Goal: Transaction & Acquisition: Purchase product/service

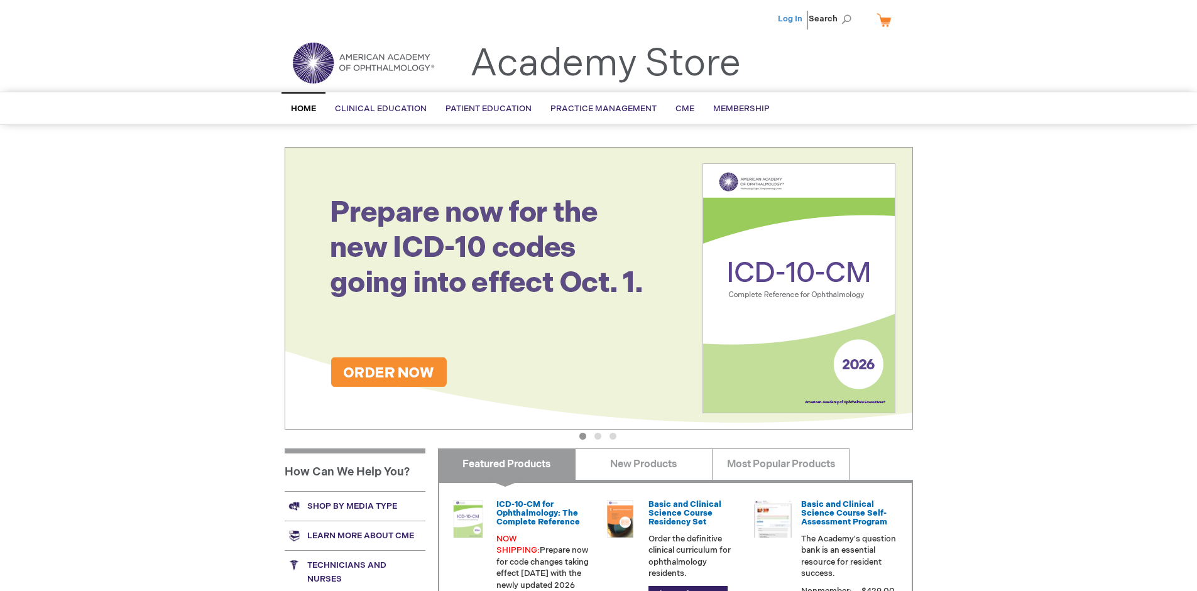
click at [791, 19] on link "Log In" at bounding box center [790, 19] width 25 height 10
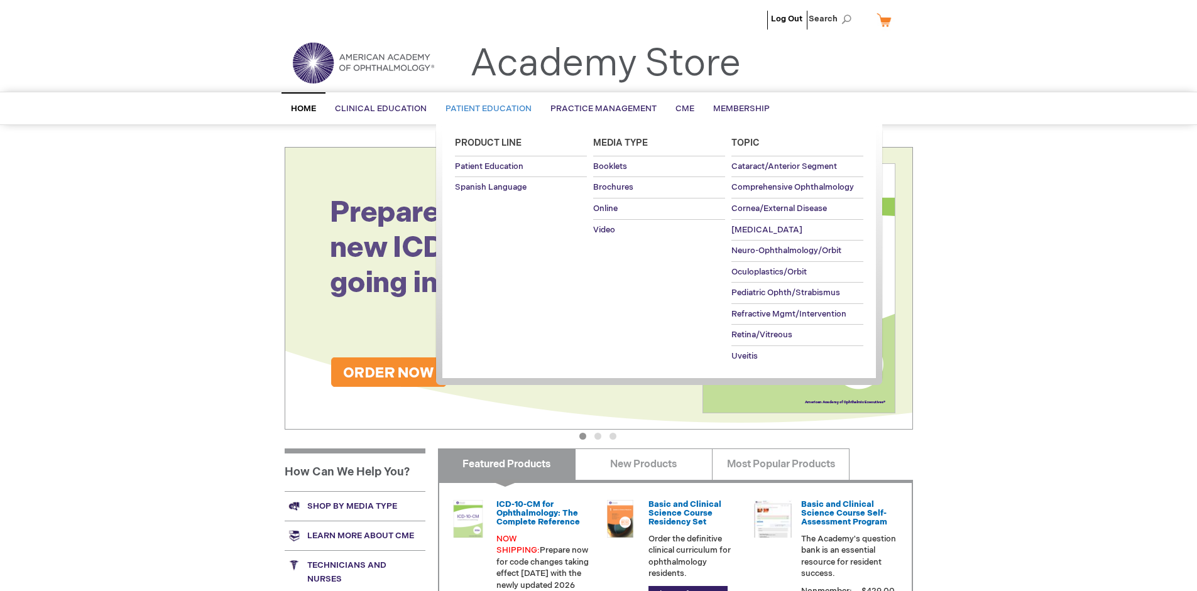
click at [485, 109] on span "Patient Education" at bounding box center [488, 109] width 86 height 10
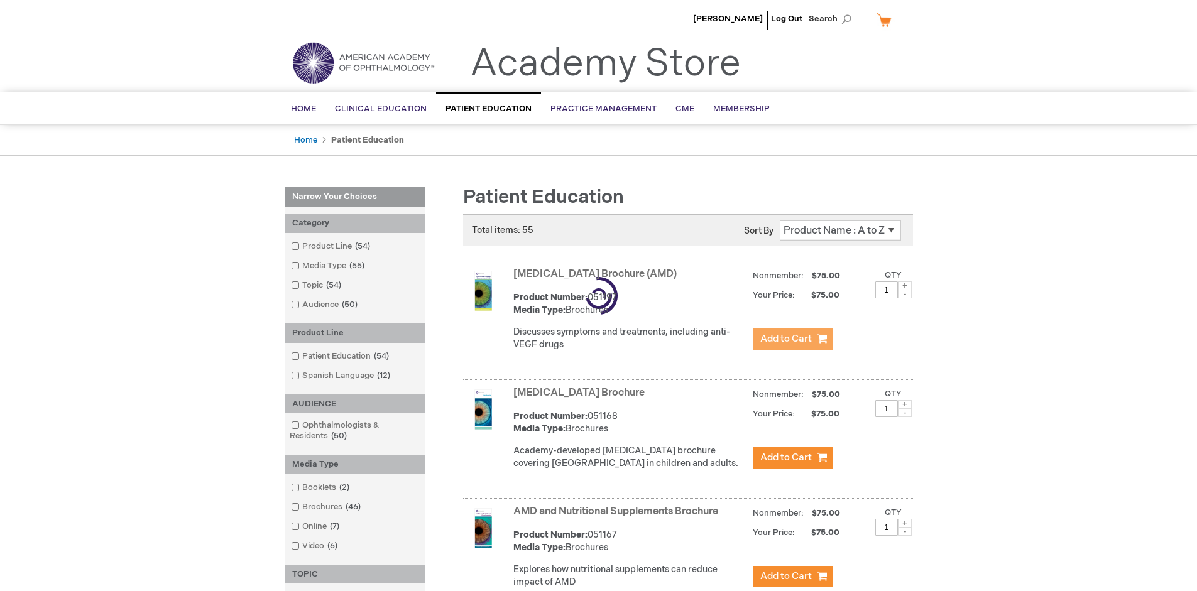
click at [792, 339] on span "Add to Cart" at bounding box center [786, 339] width 52 height 12
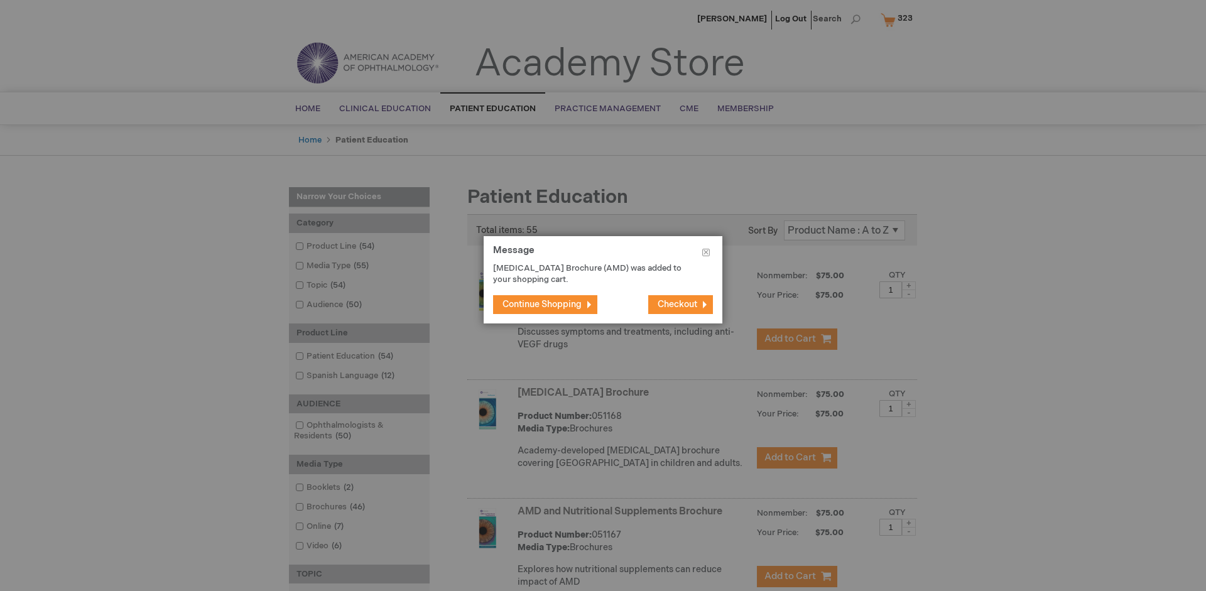
click at [542, 304] on span "Continue Shopping" at bounding box center [542, 304] width 79 height 11
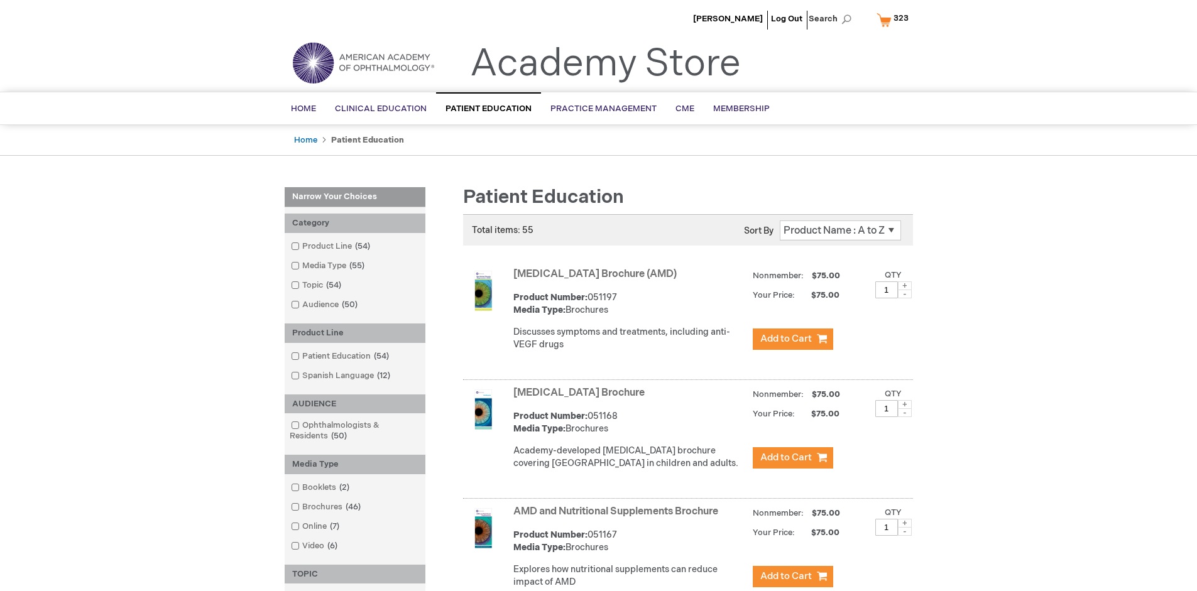
click at [618, 518] on link "AMD and Nutritional Supplements Brochure" at bounding box center [615, 512] width 205 height 12
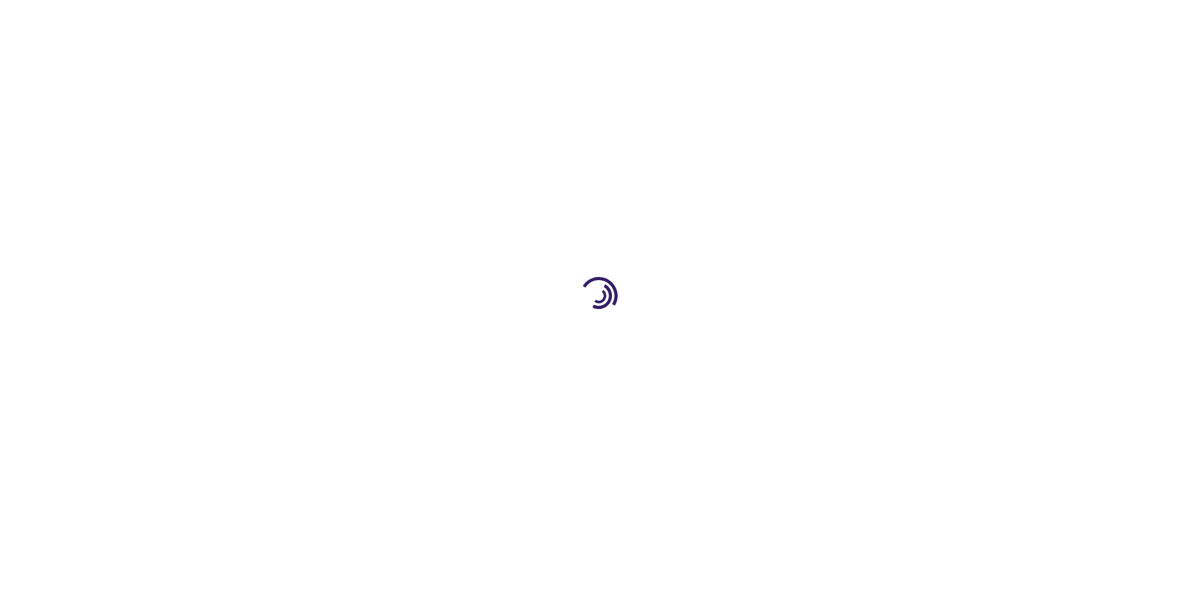
type input "1"
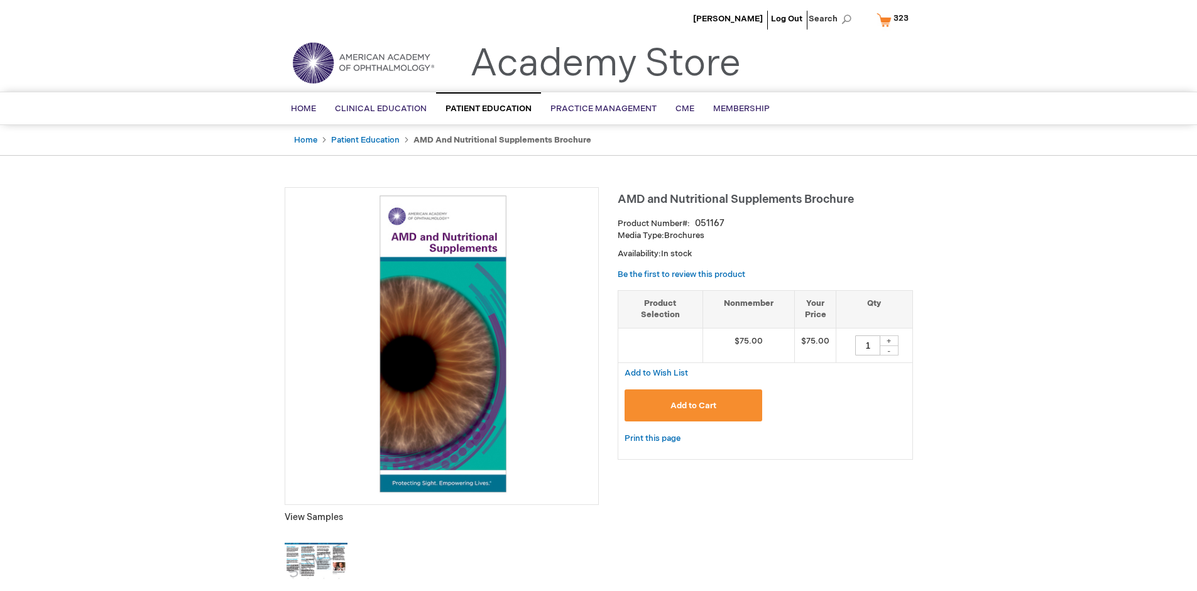
click at [693, 405] on span "Add to Cart" at bounding box center [693, 406] width 46 height 10
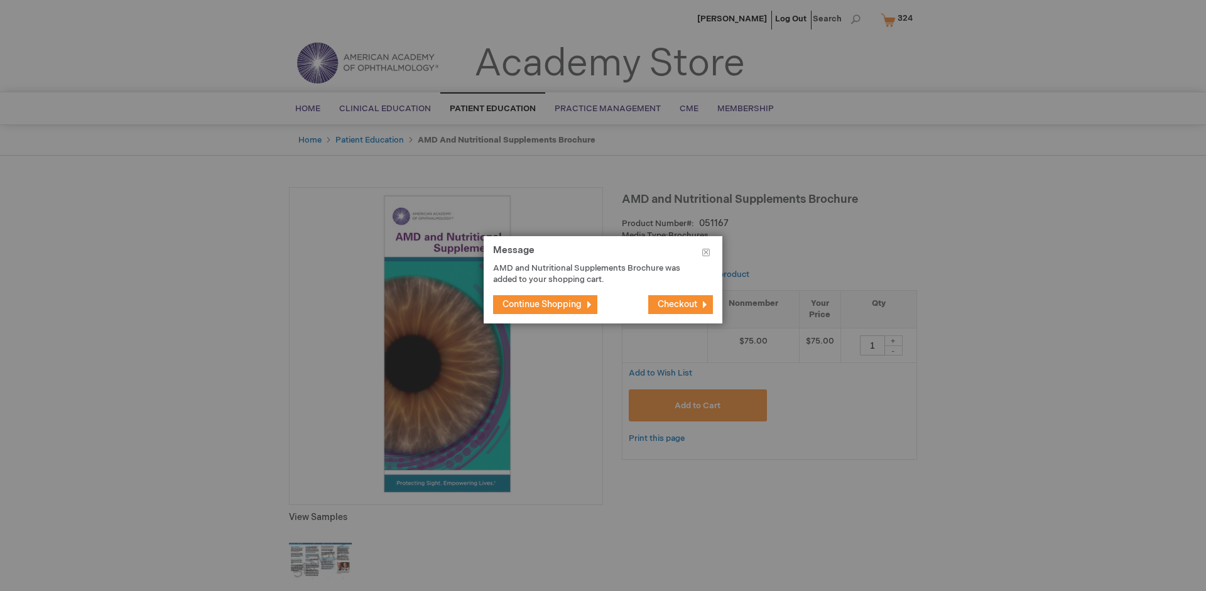
click at [542, 304] on span "Continue Shopping" at bounding box center [542, 304] width 79 height 11
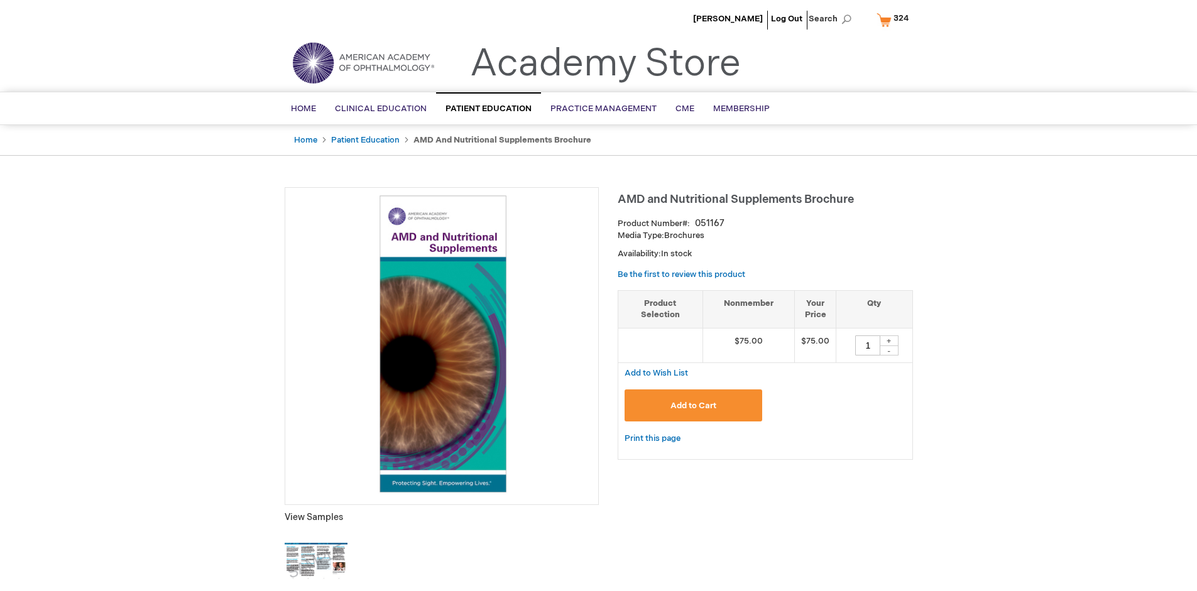
click at [895, 19] on span "324" at bounding box center [900, 18] width 15 height 10
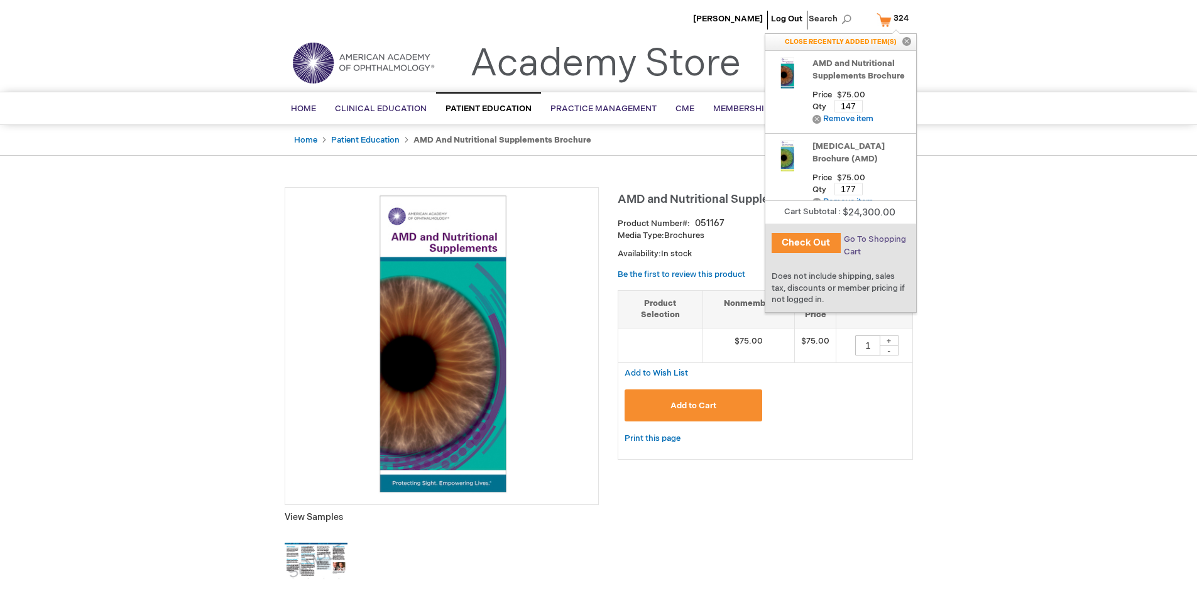
click at [873, 239] on span "Go To Shopping Cart" at bounding box center [875, 245] width 62 height 23
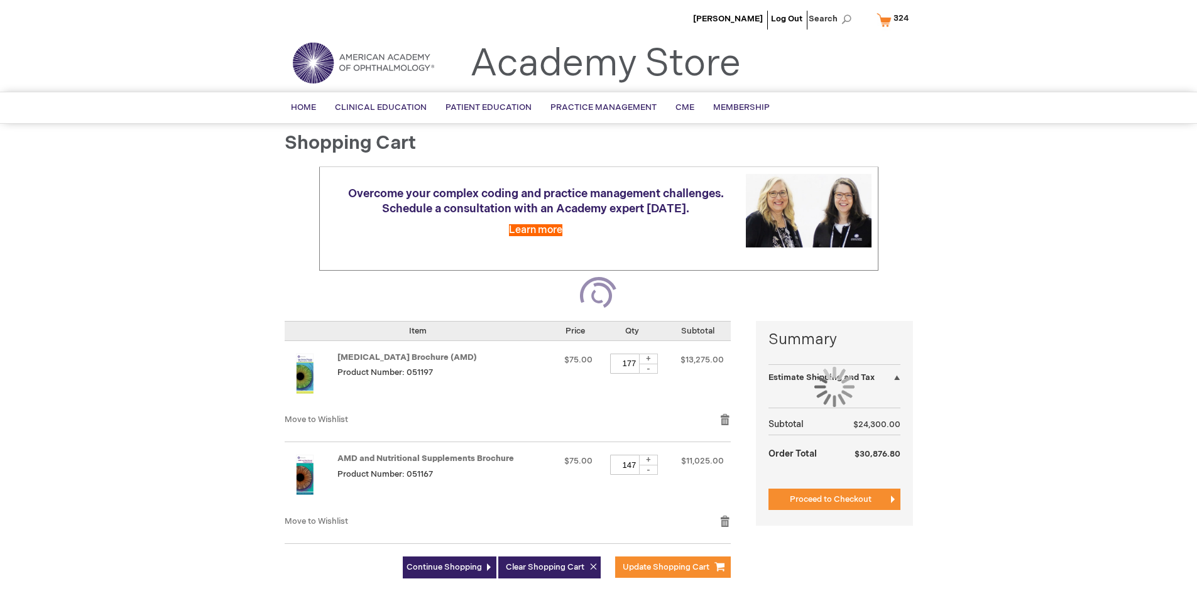
select select "US"
select select "41"
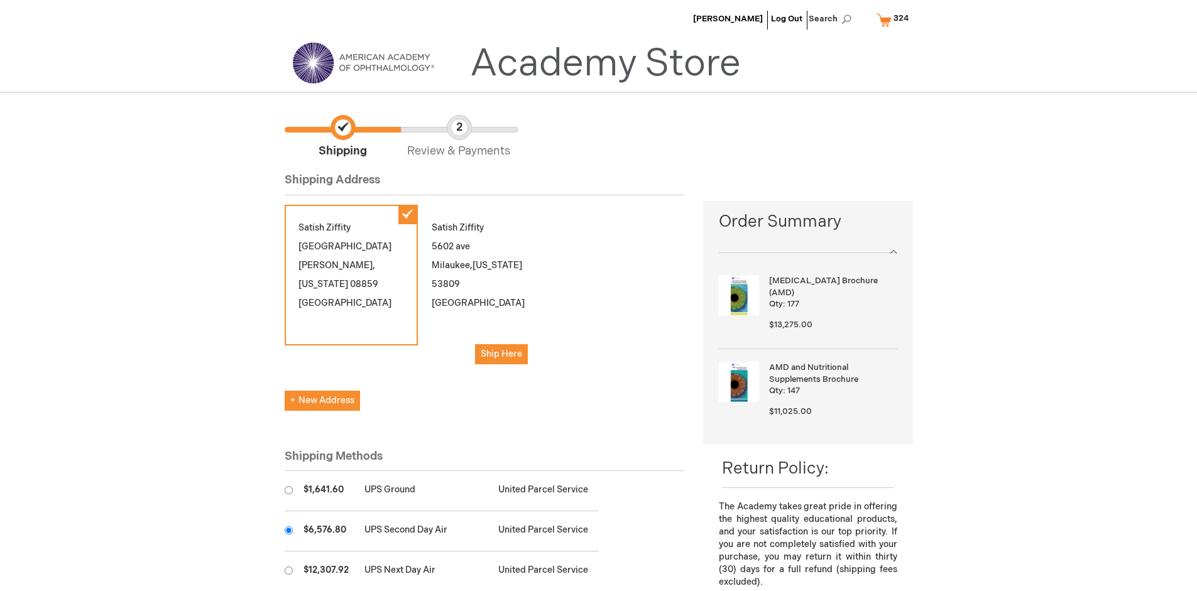
click at [288, 530] on input "radio" at bounding box center [289, 531] width 8 height 8
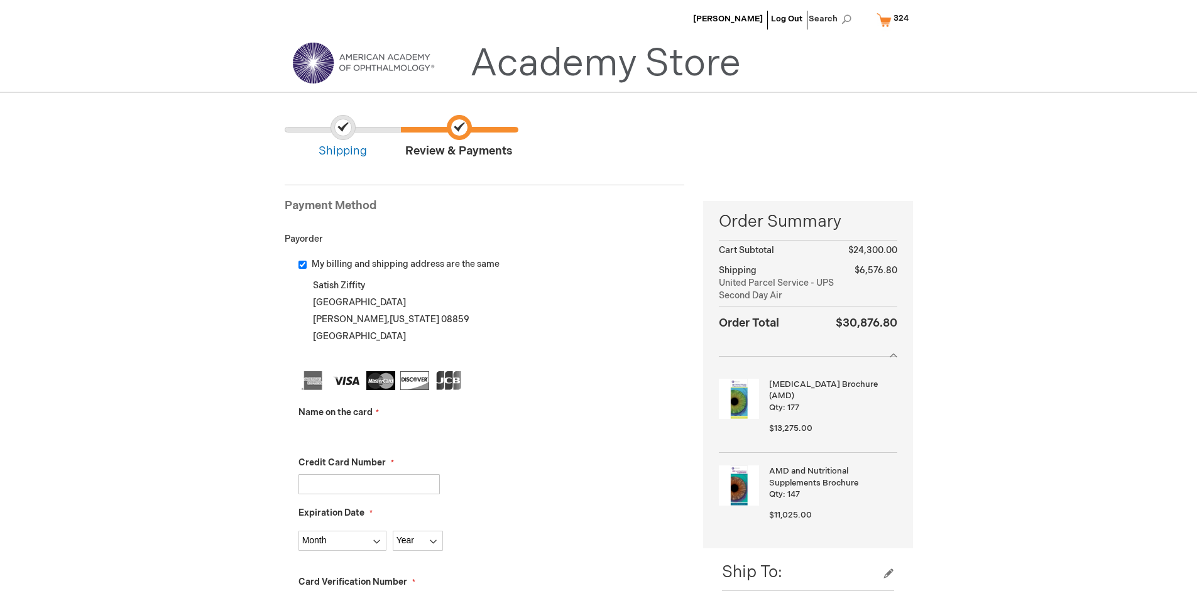
click at [369, 434] on input "Name on the card" at bounding box center [368, 434] width 141 height 20
